Goal: Task Accomplishment & Management: Manage account settings

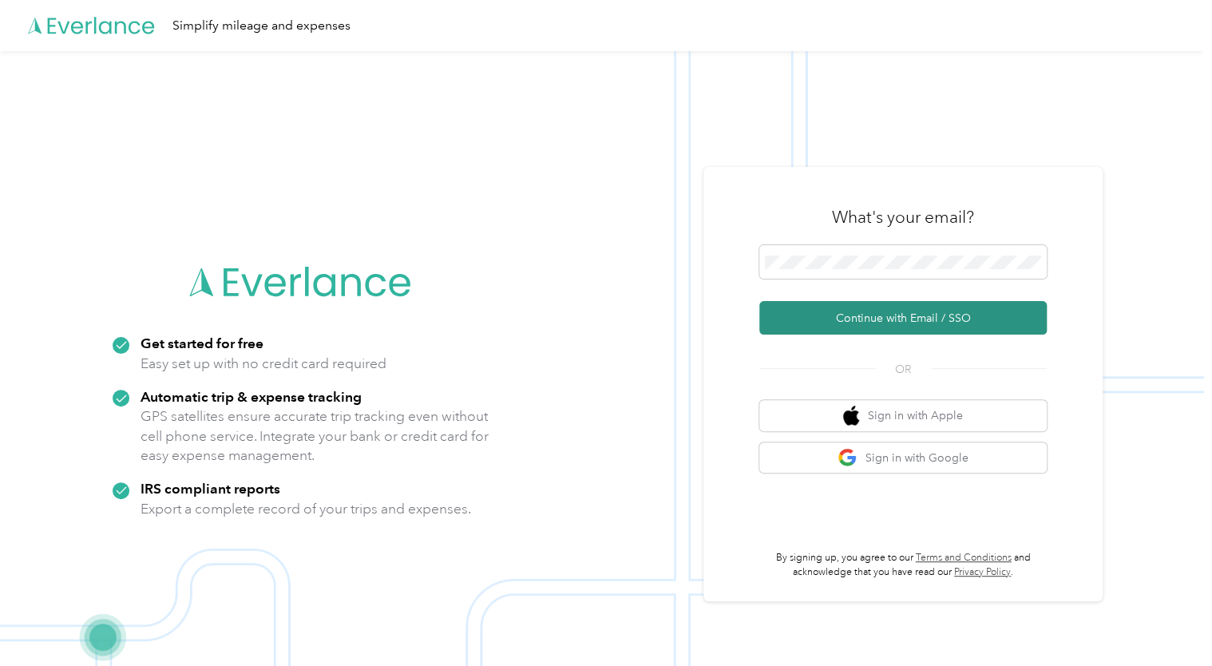
click at [944, 317] on button "Continue with Email / SSO" at bounding box center [902, 318] width 287 height 34
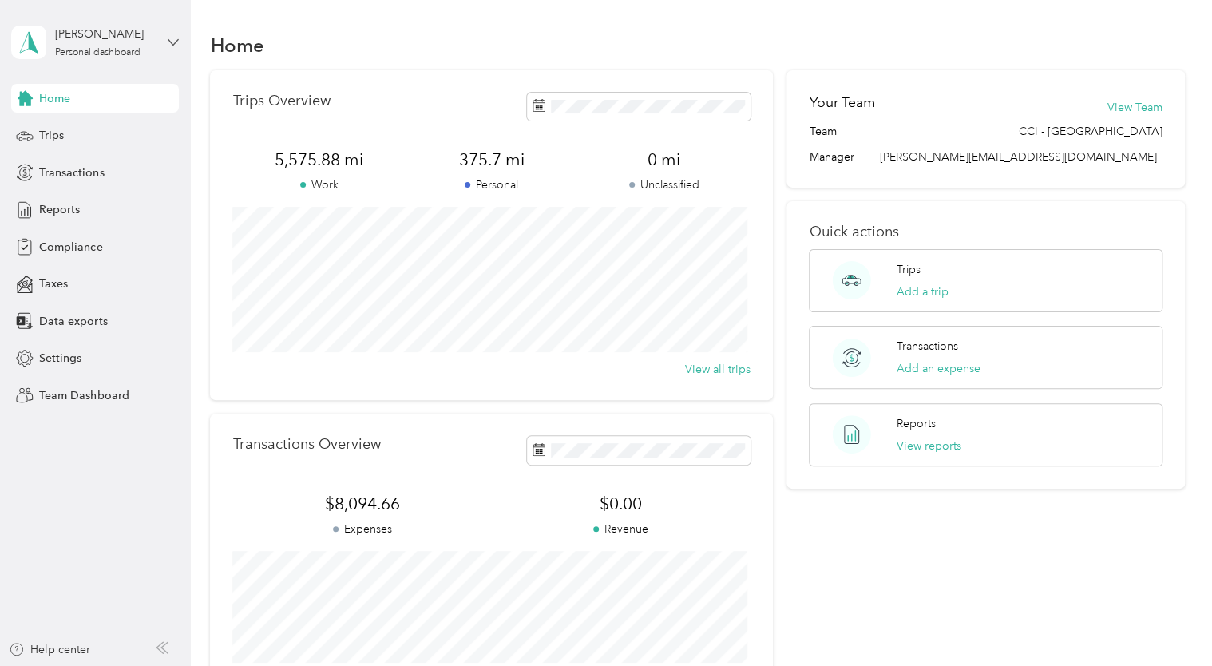
click at [174, 45] on icon at bounding box center [173, 42] width 11 height 11
click at [97, 136] on div "Team dashboard" at bounding box center [225, 128] width 404 height 28
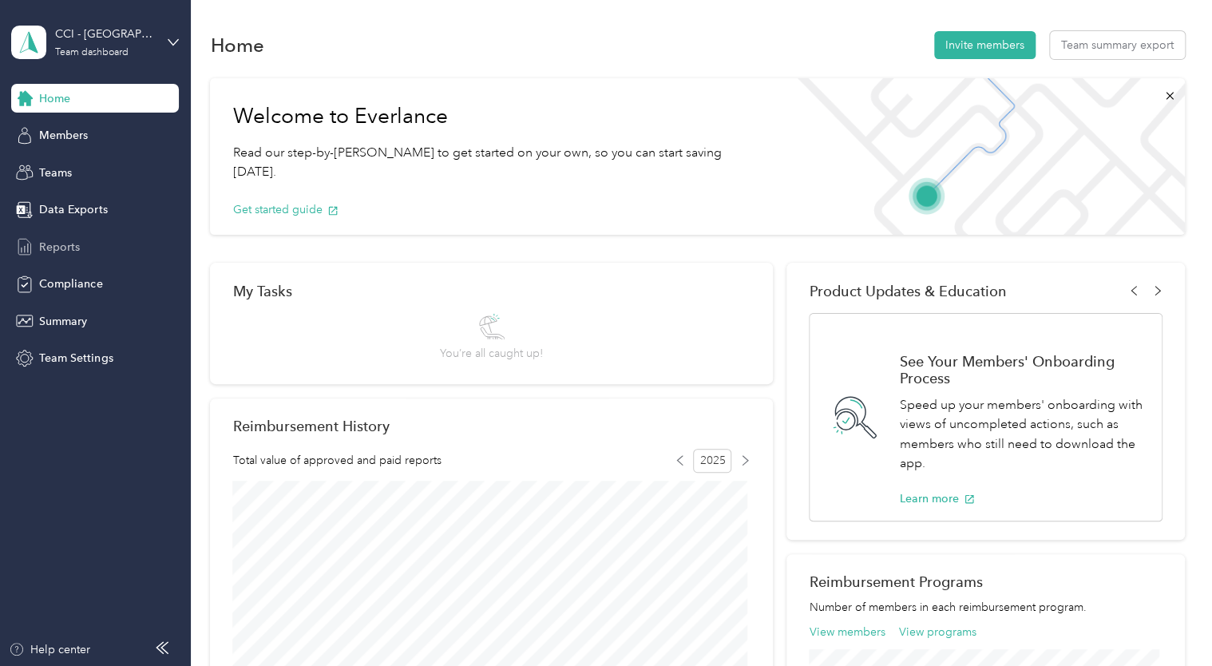
click at [71, 248] on span "Reports" at bounding box center [59, 247] width 41 height 17
